Goal: Information Seeking & Learning: Learn about a topic

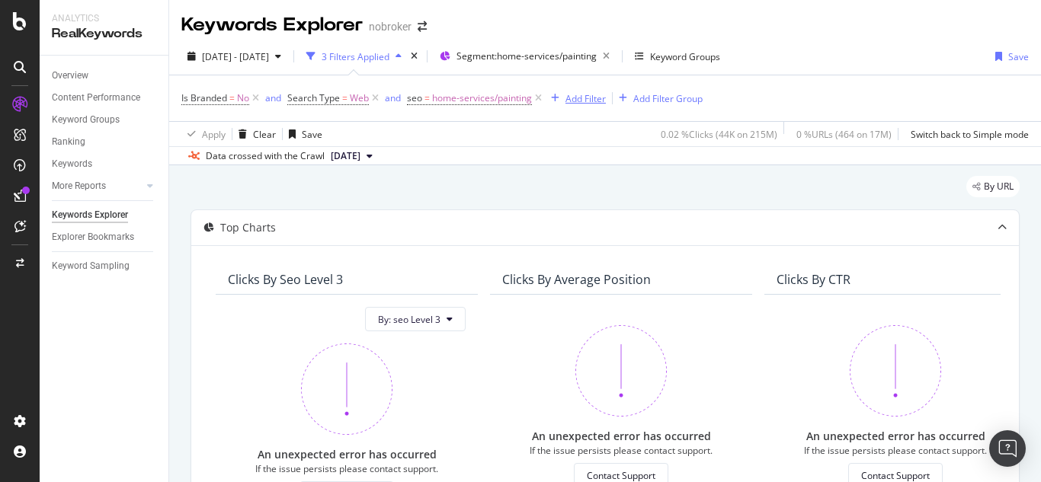
click at [574, 94] on div "Add Filter" at bounding box center [585, 98] width 40 height 13
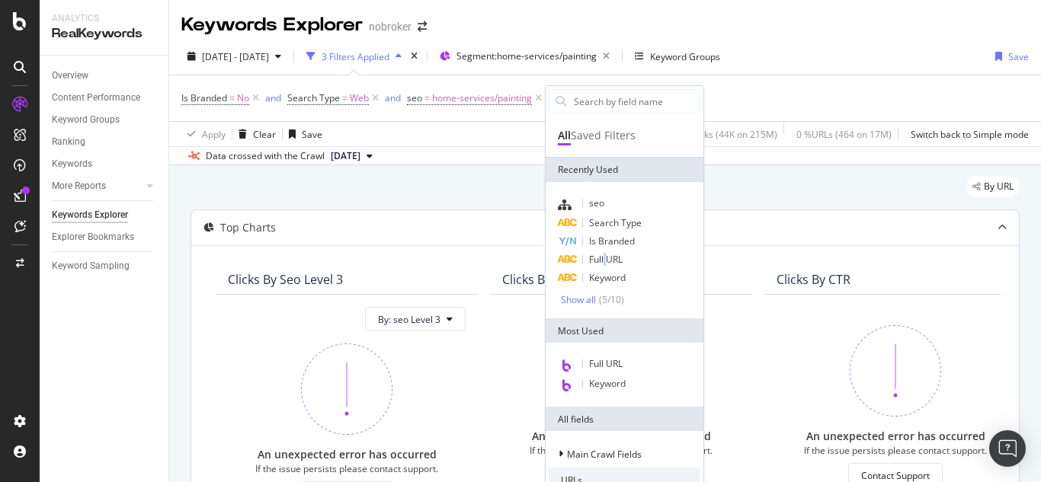
click at [606, 260] on span "Full URL" at bounding box center [606, 259] width 34 height 13
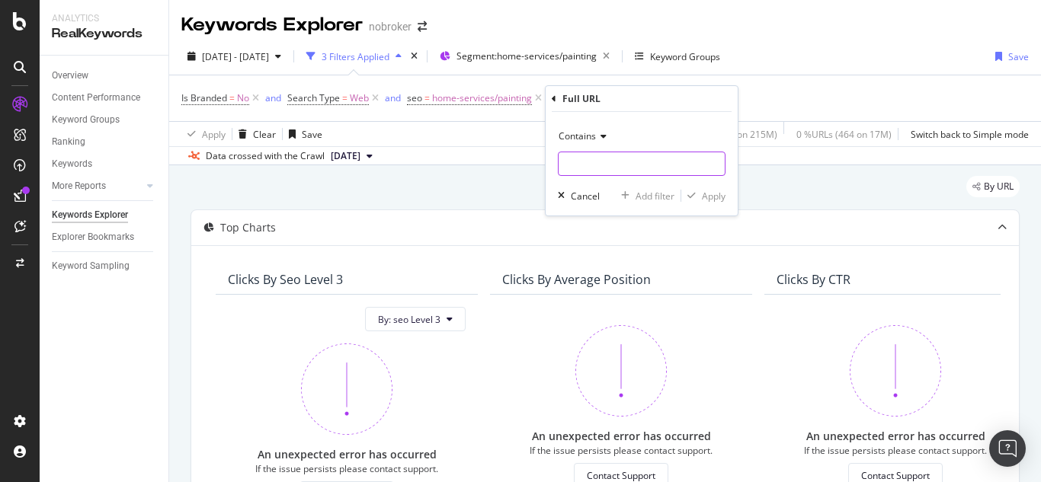
click at [587, 176] on input "text" at bounding box center [641, 164] width 166 height 24
type input "[GEOGRAPHIC_DATA]"
click at [709, 197] on div "Apply" at bounding box center [714, 196] width 24 height 13
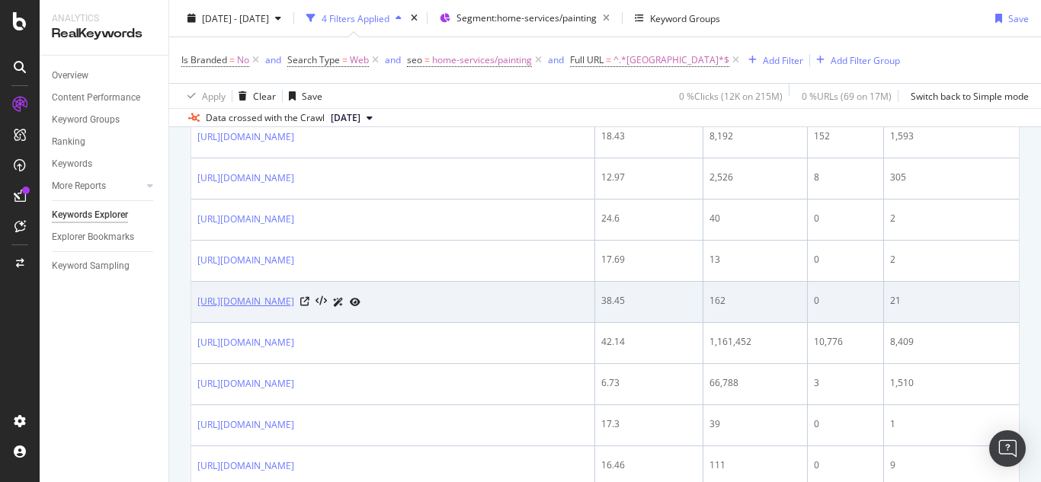
scroll to position [838, 0]
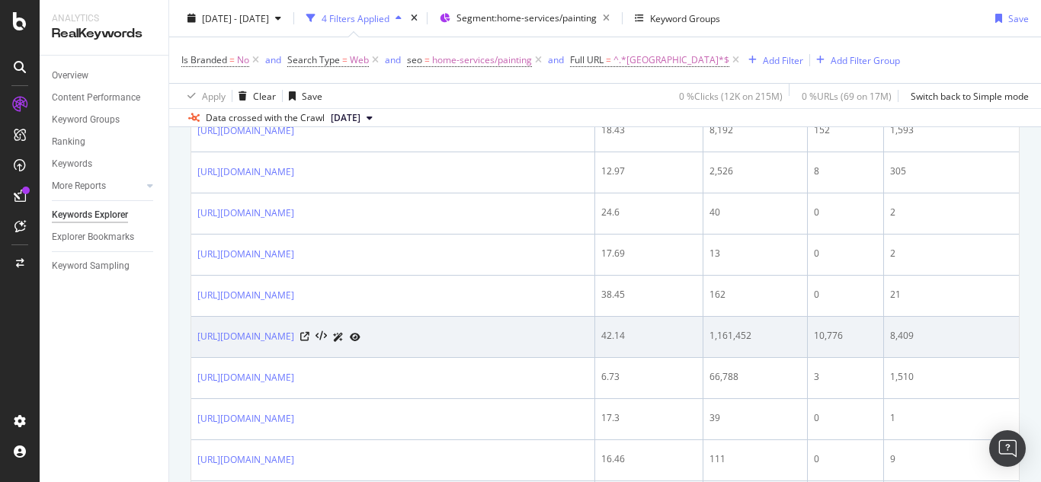
click at [360, 342] on icon at bounding box center [355, 337] width 11 height 9
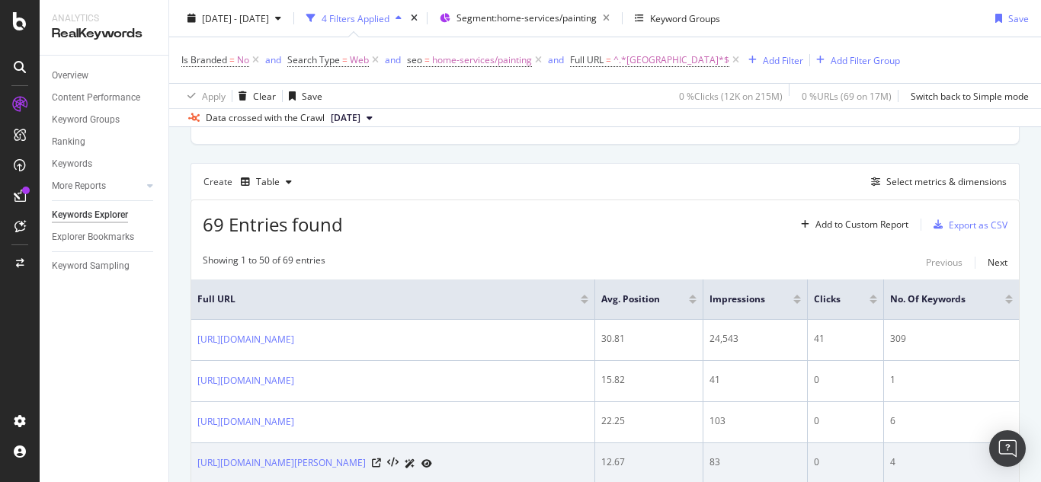
scroll to position [381, 0]
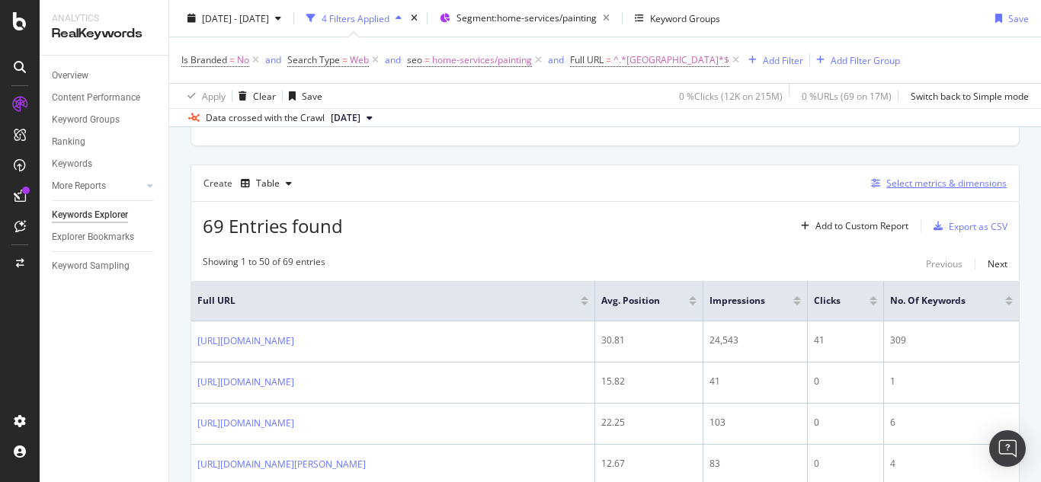
click at [927, 186] on div "Select metrics & dimensions" at bounding box center [946, 183] width 120 height 13
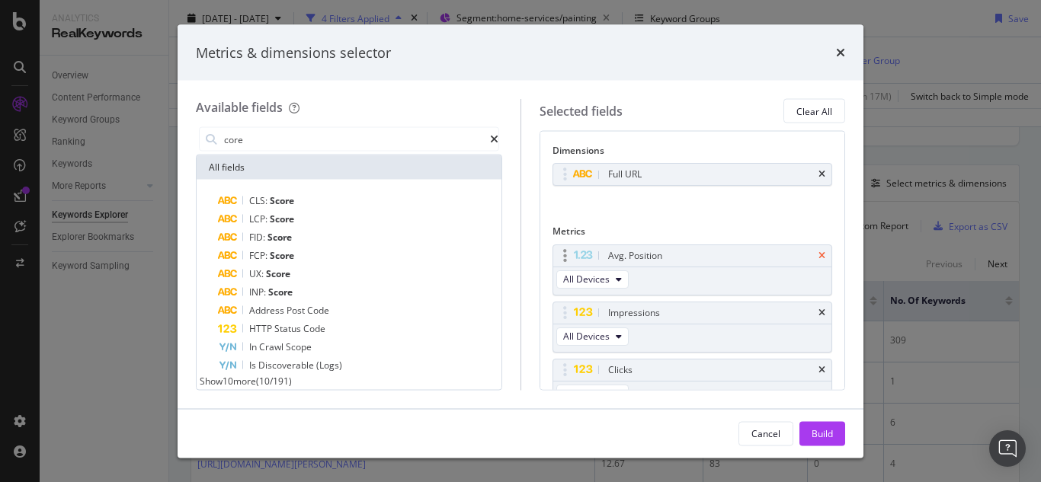
type input "core"
click at [818, 255] on icon "times" at bounding box center [821, 255] width 7 height 9
click at [818, 259] on icon "times" at bounding box center [821, 255] width 7 height 9
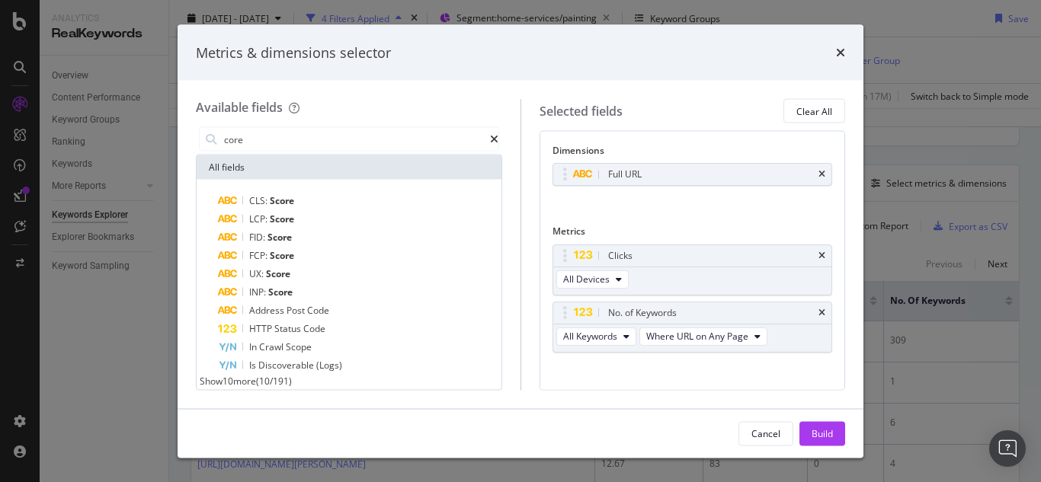
click at [818, 259] on icon "times" at bounding box center [821, 255] width 7 height 9
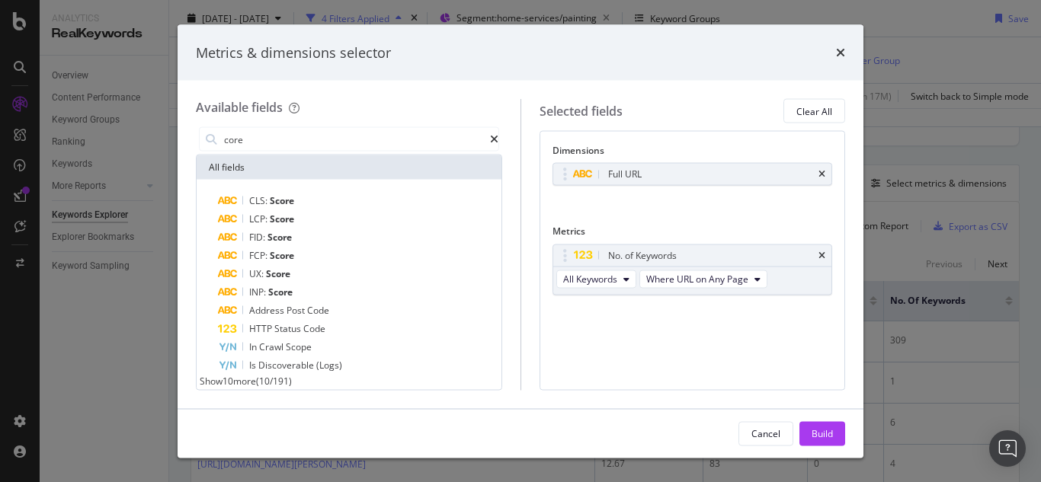
click at [808, 259] on div "No. of Keywords" at bounding box center [710, 255] width 211 height 15
click at [824, 251] on icon "times" at bounding box center [821, 255] width 7 height 9
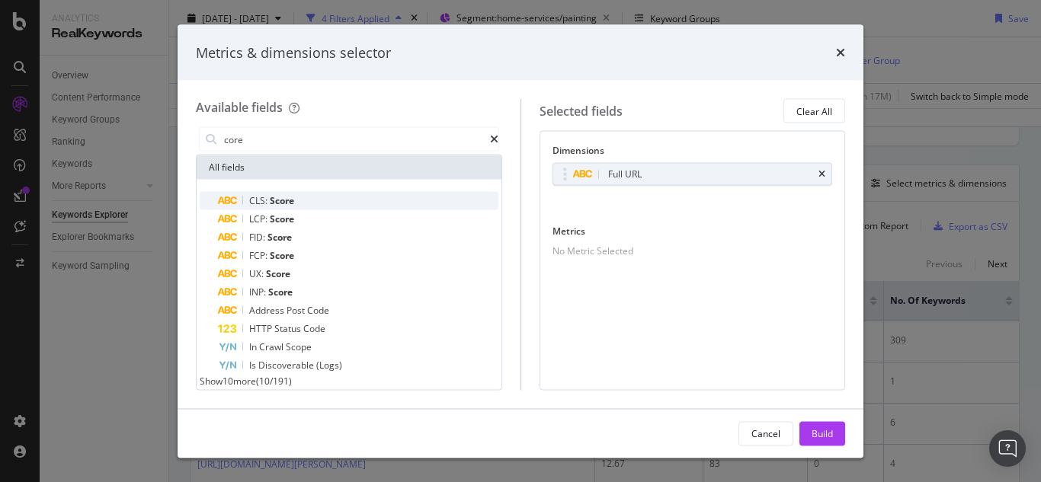
click at [250, 203] on div "CLS: Score" at bounding box center [358, 201] width 280 height 18
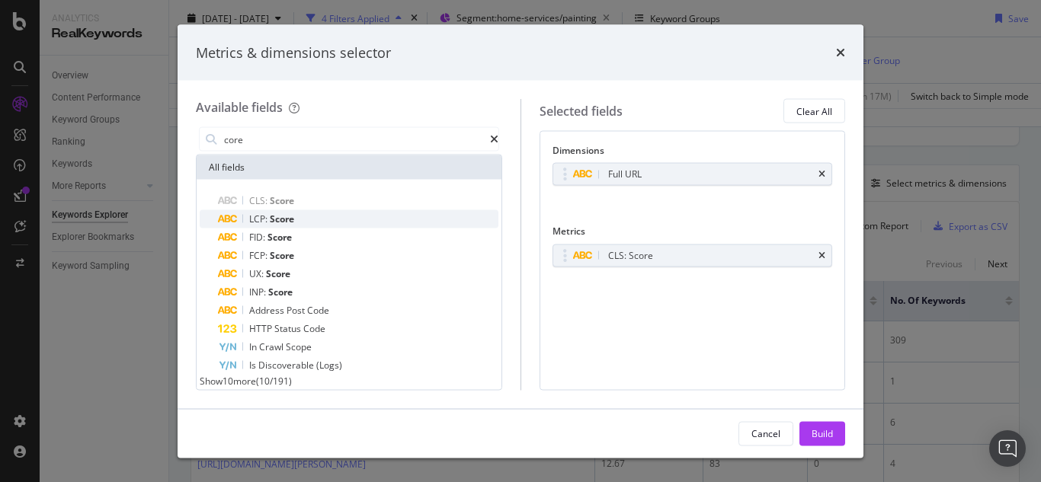
click at [262, 218] on span "LCP:" at bounding box center [259, 219] width 21 height 13
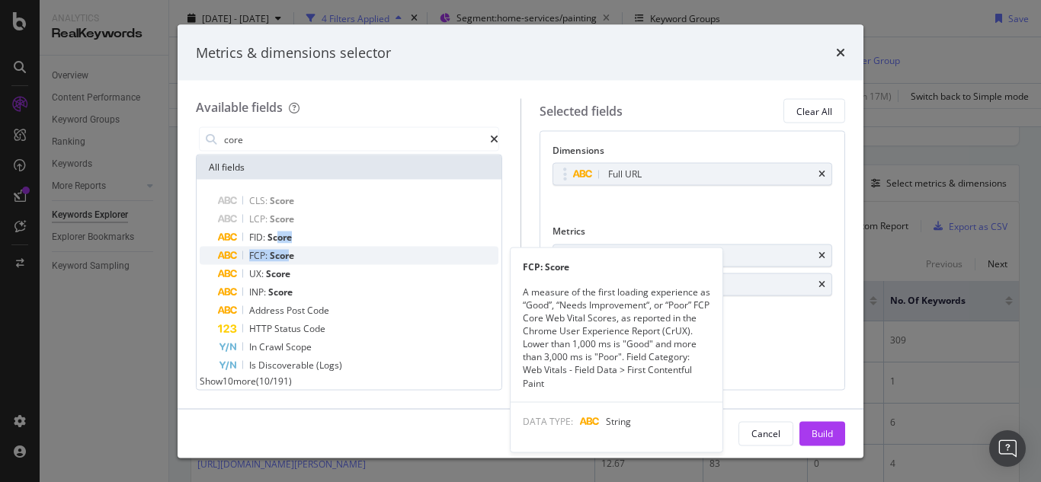
drag, startPoint x: 279, startPoint y: 238, endPoint x: 287, endPoint y: 251, distance: 16.1
click at [287, 251] on div "CLS: Score LCP: Score FID: Score FCP: Score FCP: Score A measure of the first l…" at bounding box center [349, 283] width 299 height 183
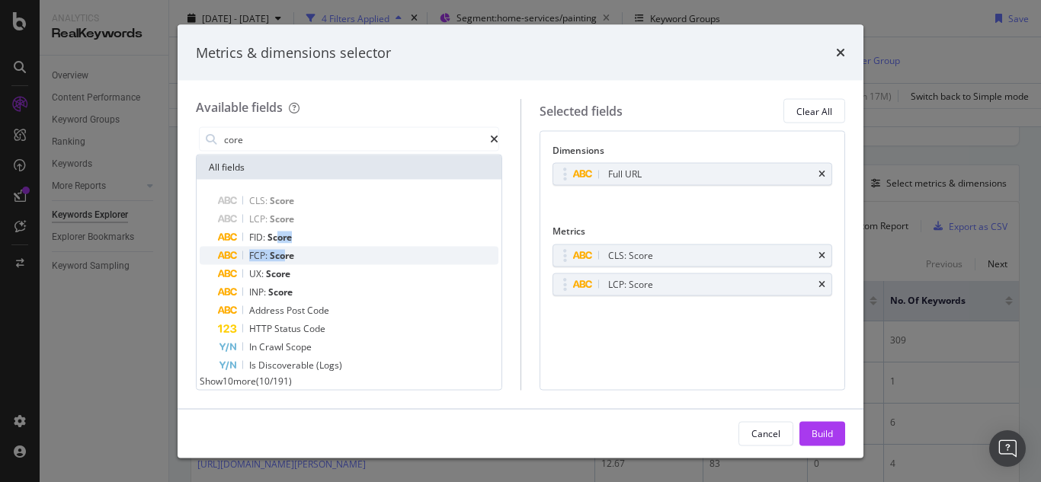
click at [284, 252] on span "Score" at bounding box center [282, 255] width 24 height 13
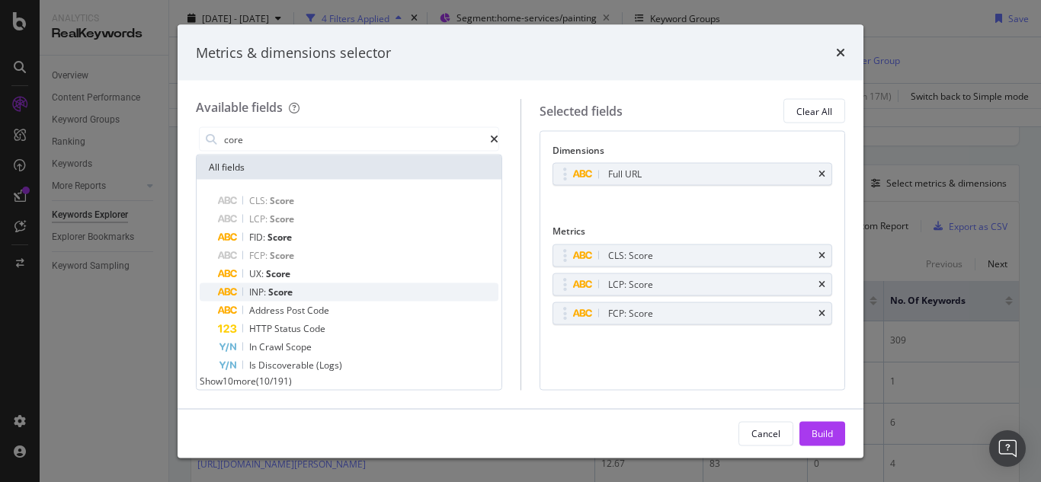
click at [267, 295] on span "INP:" at bounding box center [258, 292] width 19 height 13
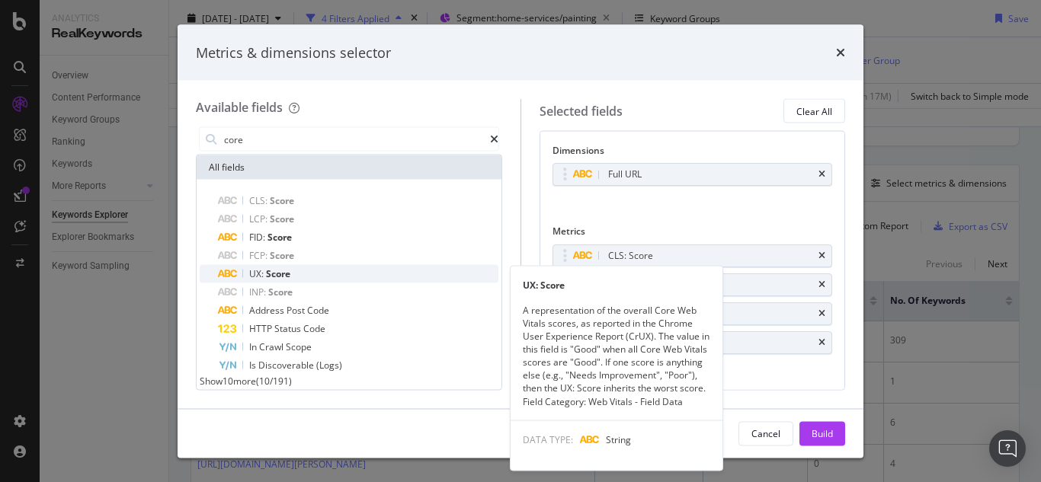
click at [256, 265] on div "UX: Score" at bounding box center [358, 274] width 280 height 18
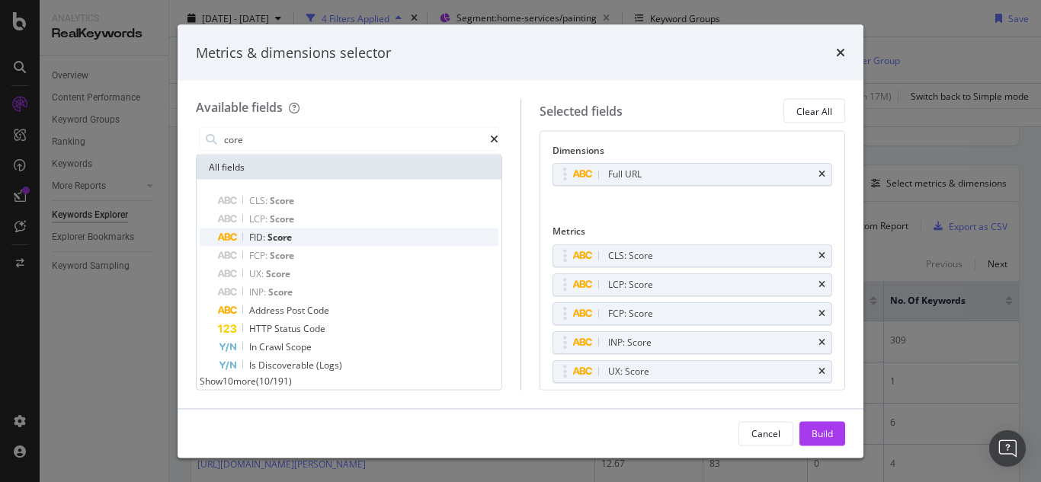
click at [265, 235] on span "FID:" at bounding box center [258, 237] width 18 height 13
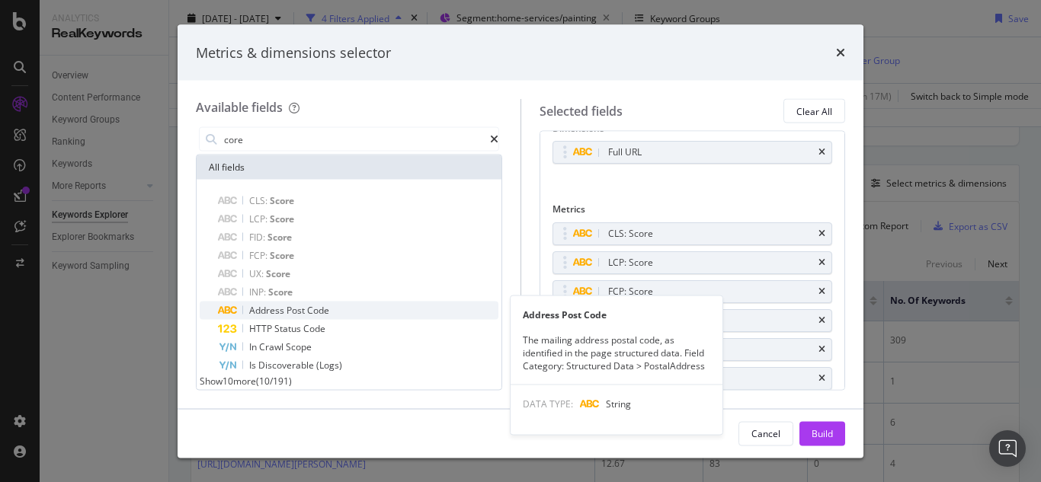
scroll to position [16, 0]
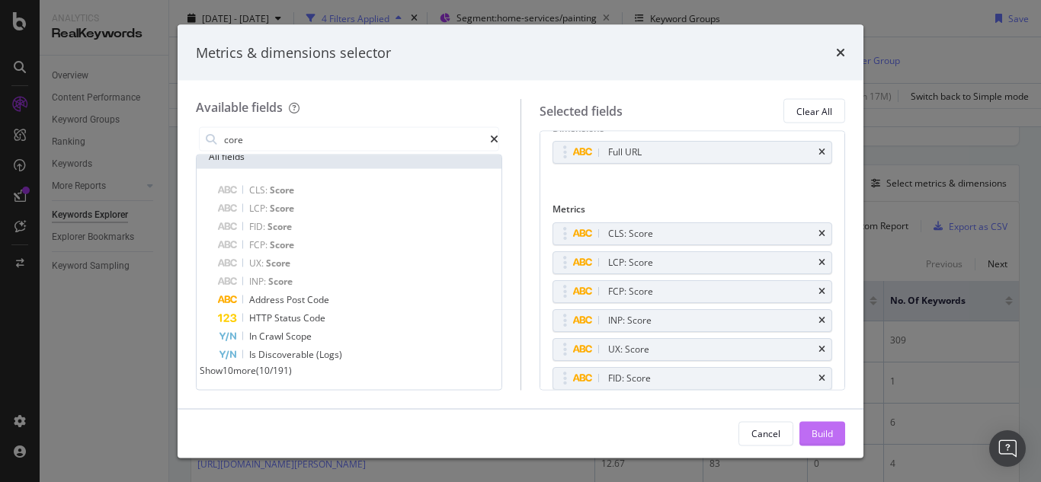
click at [820, 434] on div "Build" at bounding box center [821, 433] width 21 height 13
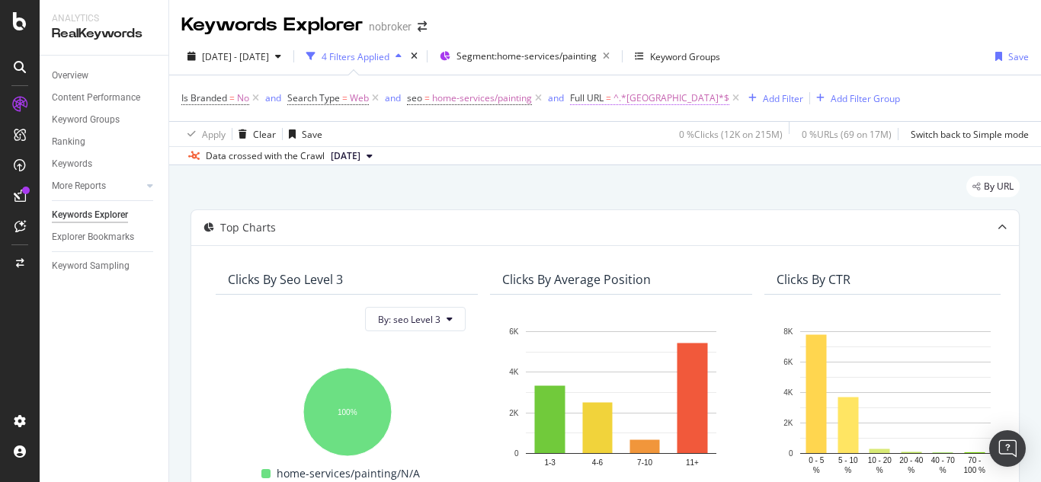
click at [641, 101] on span "^.*[GEOGRAPHIC_DATA]*$" at bounding box center [671, 98] width 116 height 21
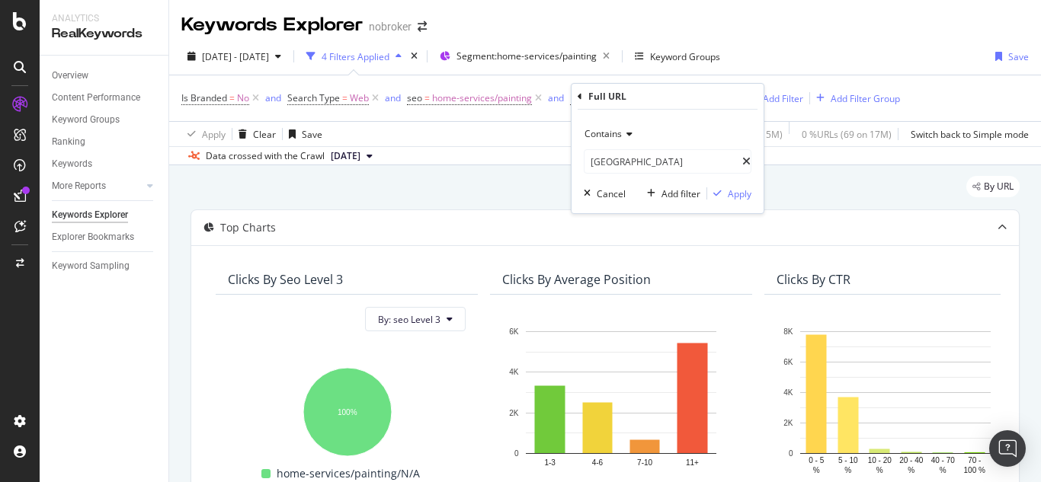
click at [619, 138] on span "Contains" at bounding box center [602, 133] width 37 height 13
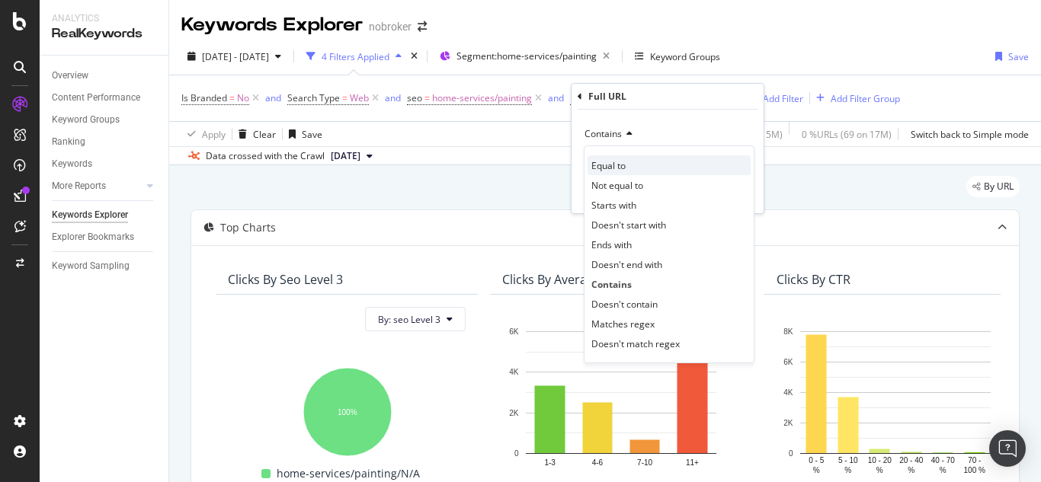
click at [609, 168] on span "Equal to" at bounding box center [608, 165] width 34 height 13
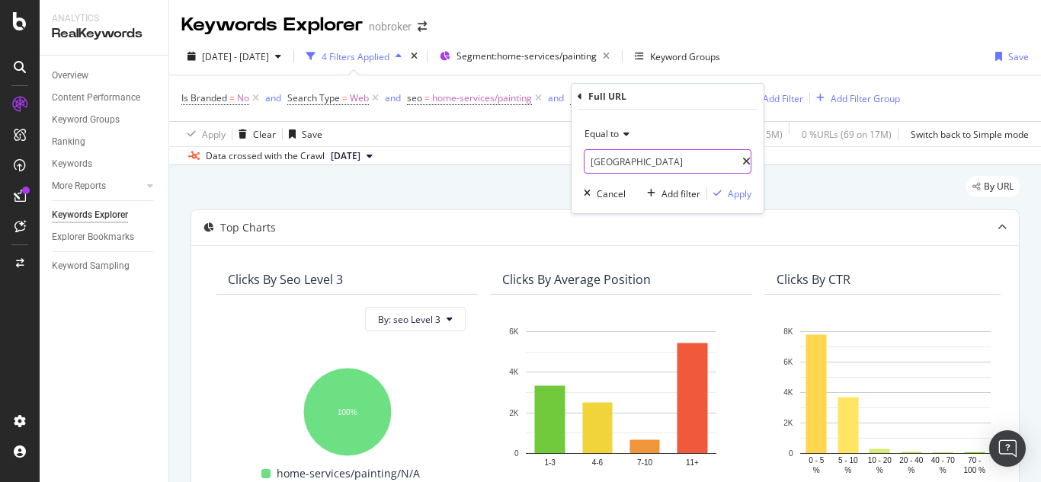
click at [617, 152] on input "[GEOGRAPHIC_DATA]" at bounding box center [663, 161] width 158 height 24
paste input "[URL][DOMAIN_NAME]"
type input "[URL][DOMAIN_NAME]"
click at [741, 196] on div "Apply" at bounding box center [740, 193] width 24 height 13
